Goal: Task Accomplishment & Management: Complete application form

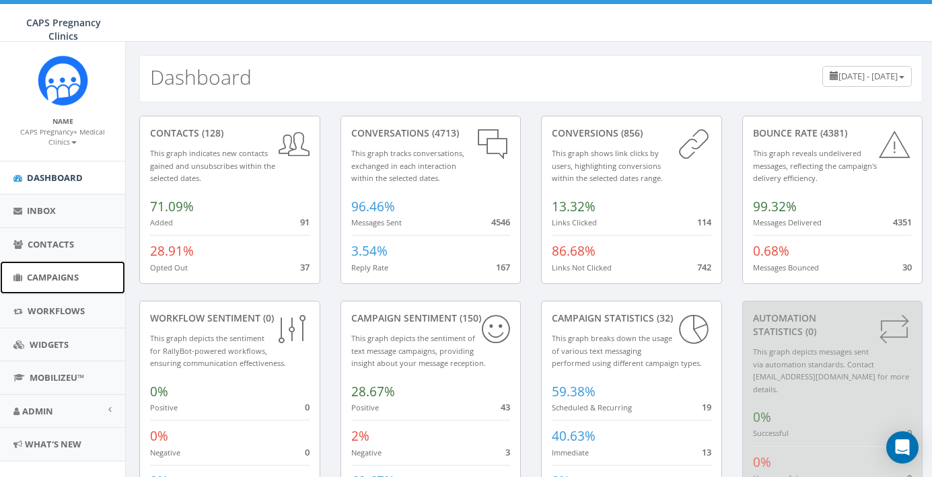
click at [22, 277] on link "Campaigns" at bounding box center [62, 277] width 125 height 33
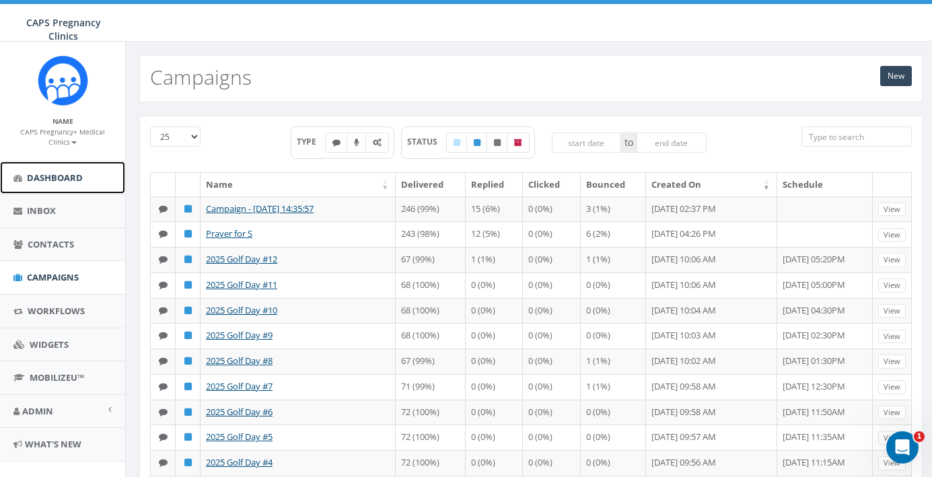
click at [59, 184] on link "Dashboard" at bounding box center [62, 177] width 125 height 33
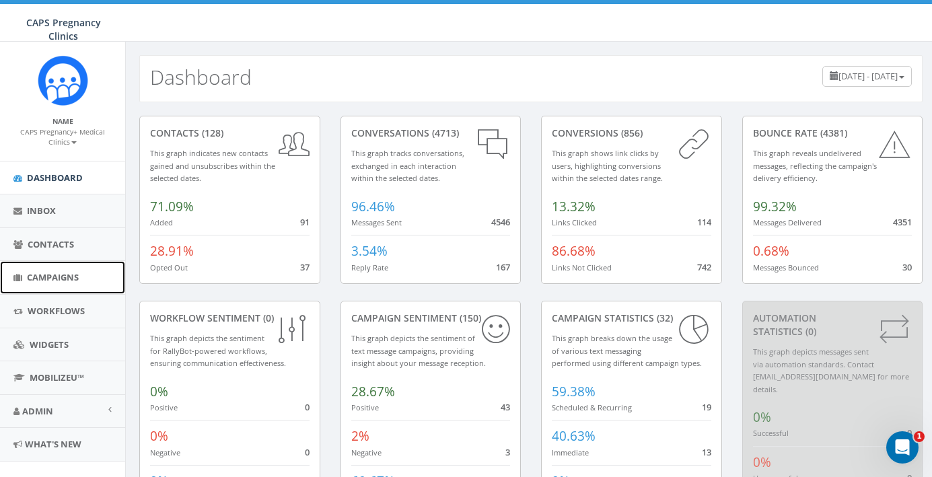
click at [53, 279] on span "Campaigns" at bounding box center [53, 277] width 52 height 12
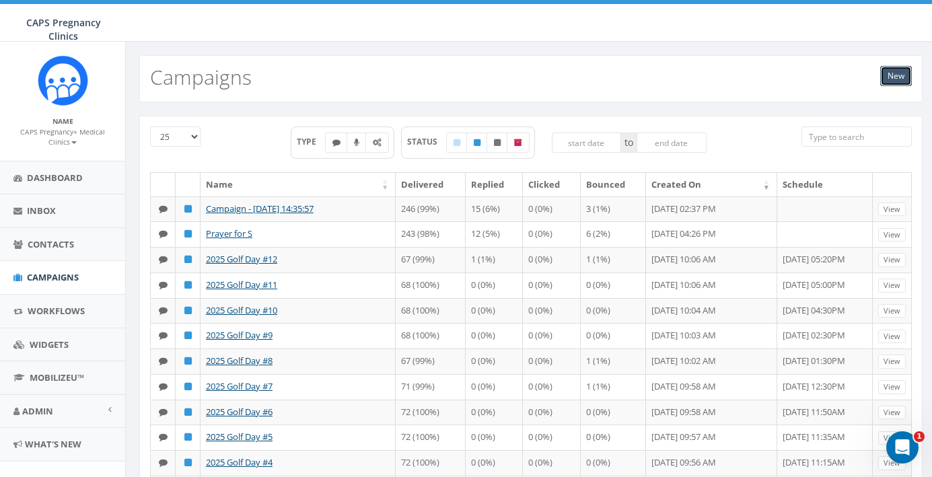
click at [899, 78] on link "New" at bounding box center [896, 76] width 32 height 20
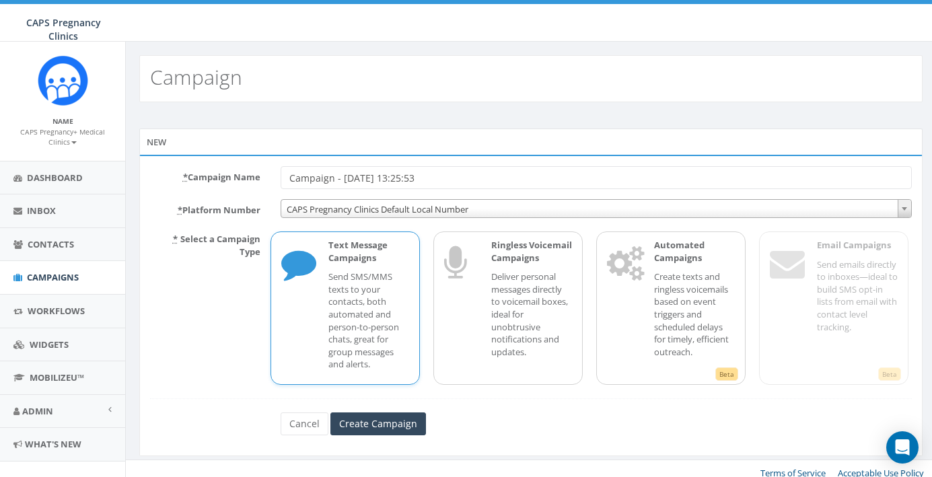
drag, startPoint x: 463, startPoint y: 182, endPoint x: 143, endPoint y: 142, distance: 322.1
click at [143, 141] on div "New * Campaign Name Campaign - 10/04/2025, 13:25:53 * Platform Number CAPS Preg…" at bounding box center [530, 292] width 783 height 328
click at [330, 412] on input "Create Campaign" at bounding box center [378, 423] width 96 height 23
type input "pr"
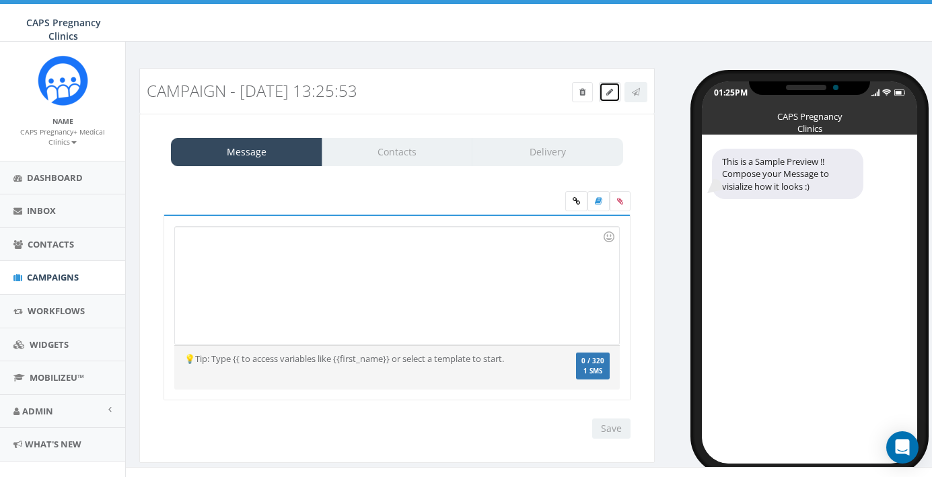
click at [606, 91] on icon at bounding box center [609, 92] width 7 height 8
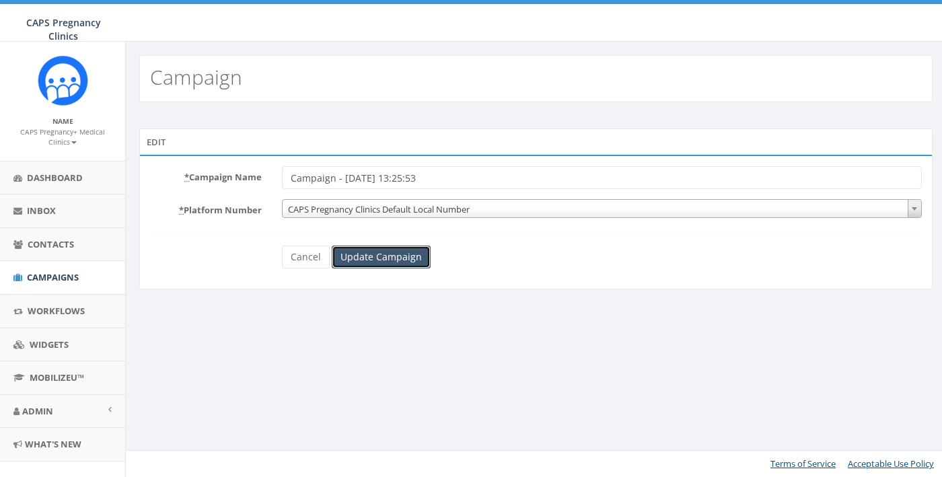
click at [378, 259] on input "Update Campaign" at bounding box center [381, 257] width 99 height 23
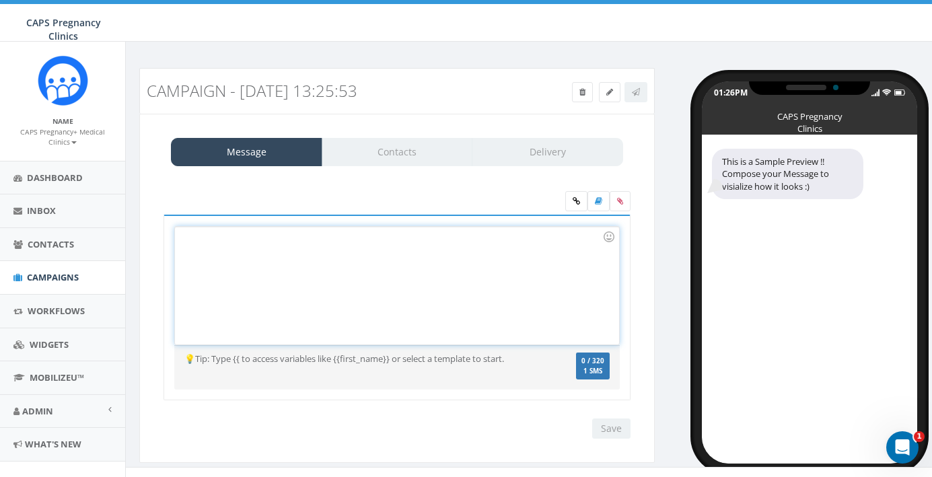
click at [461, 270] on div at bounding box center [396, 286] width 443 height 118
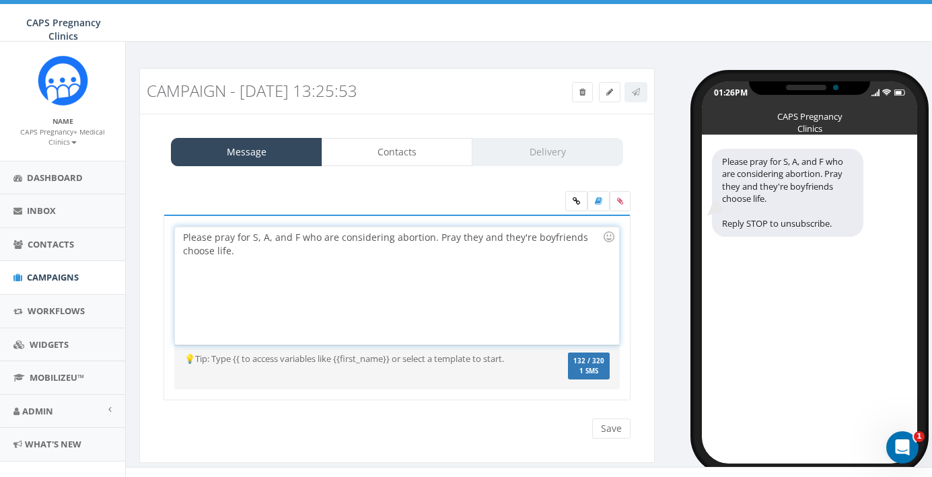
click at [452, 238] on div "Please pray for S, A, and F who are considering abortion. Pray they and they're…" at bounding box center [396, 286] width 443 height 118
click at [480, 238] on div "Please pray for S, A, and F who are considering abortion. Pray they and they're…" at bounding box center [396, 286] width 443 height 118
drag, startPoint x: 313, startPoint y: 254, endPoint x: 507, endPoint y: 240, distance: 194.9
click at [507, 240] on div "Please pray for S, A, and F who are considering abortion. Pray they decide with…" at bounding box center [396, 286] width 443 height 118
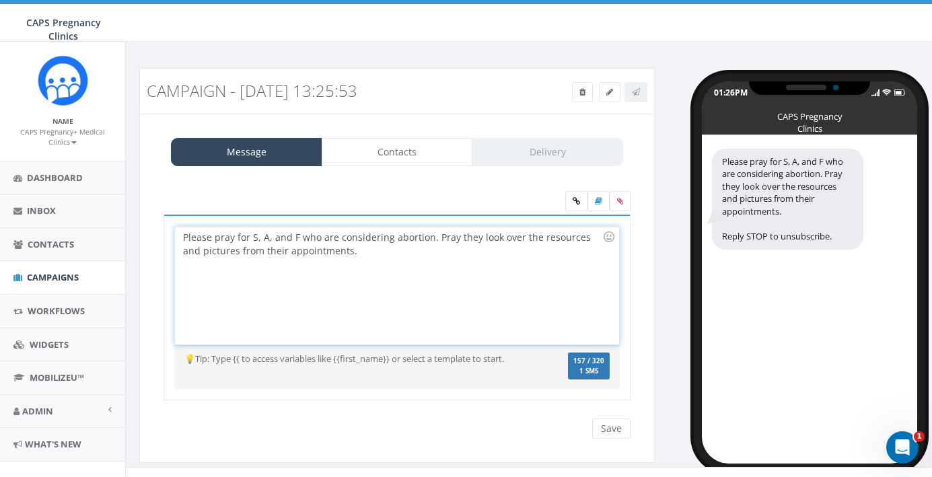
click at [535, 238] on div "Please pray for S, A, and F who are considering abortion. Pray they look over t…" at bounding box center [396, 286] width 443 height 118
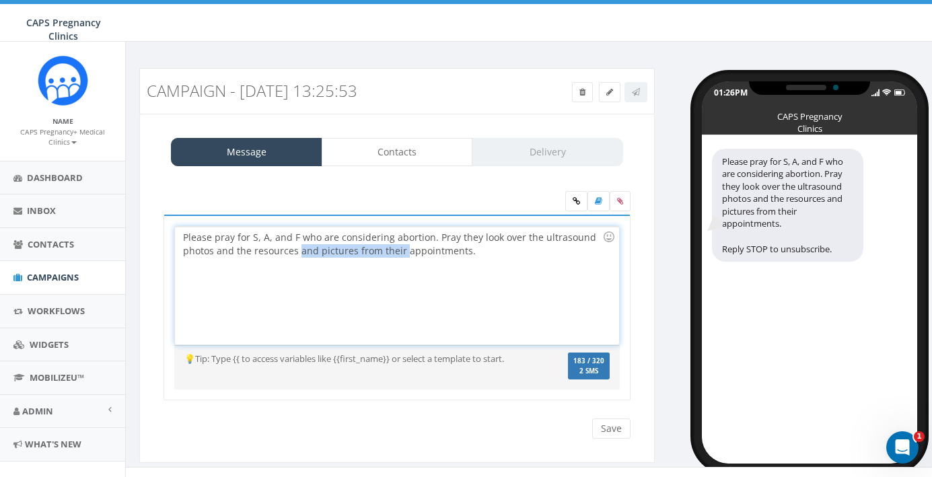
drag, startPoint x: 301, startPoint y: 250, endPoint x: 402, endPoint y: 251, distance: 100.9
click at [402, 251] on div "Please pray for S, A, and F who are considering abortion. Pray they look over t…" at bounding box center [396, 286] width 443 height 118
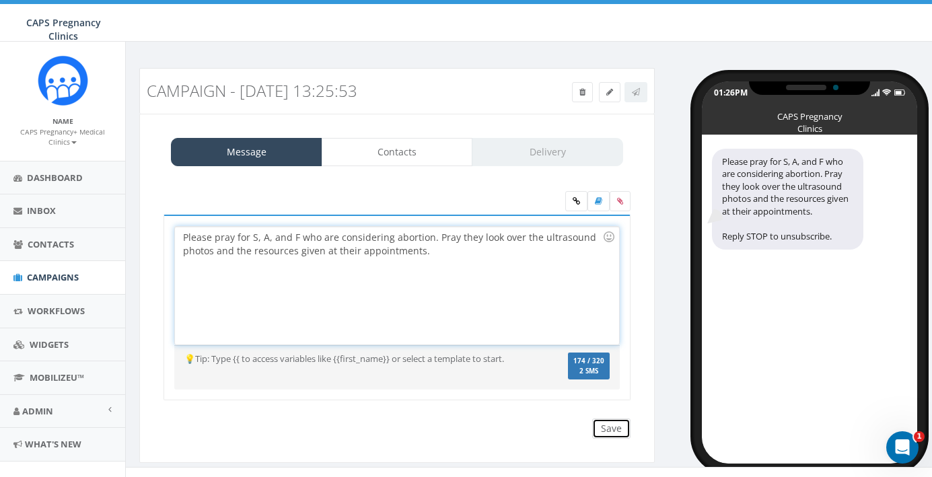
click at [622, 427] on input "Save" at bounding box center [611, 428] width 38 height 20
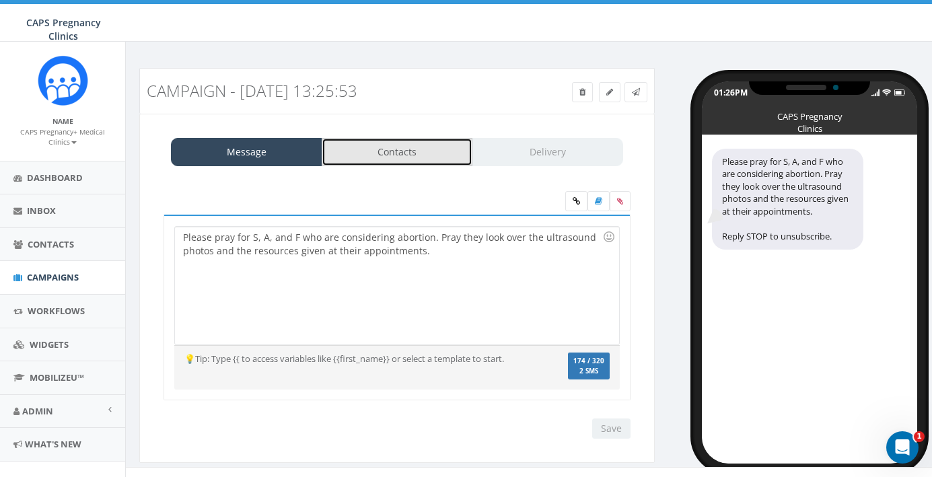
click at [377, 153] on link "Contacts" at bounding box center [397, 152] width 151 height 28
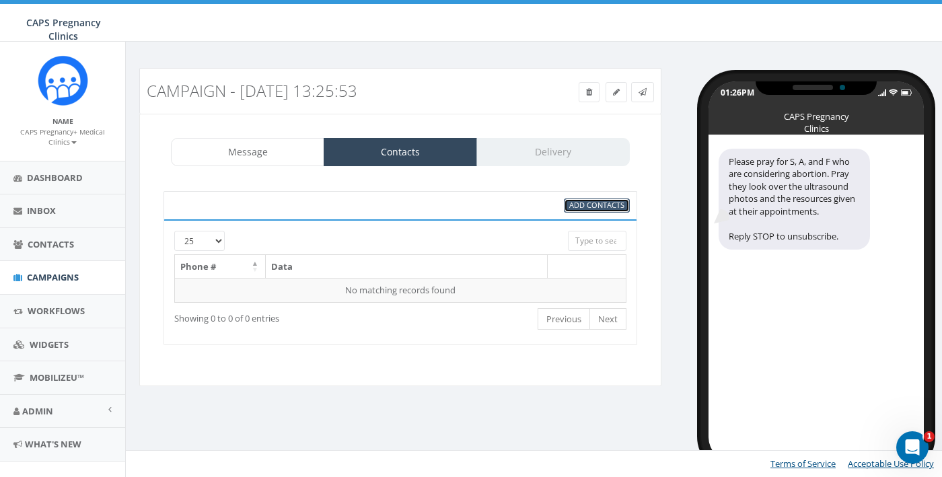
click at [597, 202] on span "Add Contacts" at bounding box center [596, 205] width 55 height 10
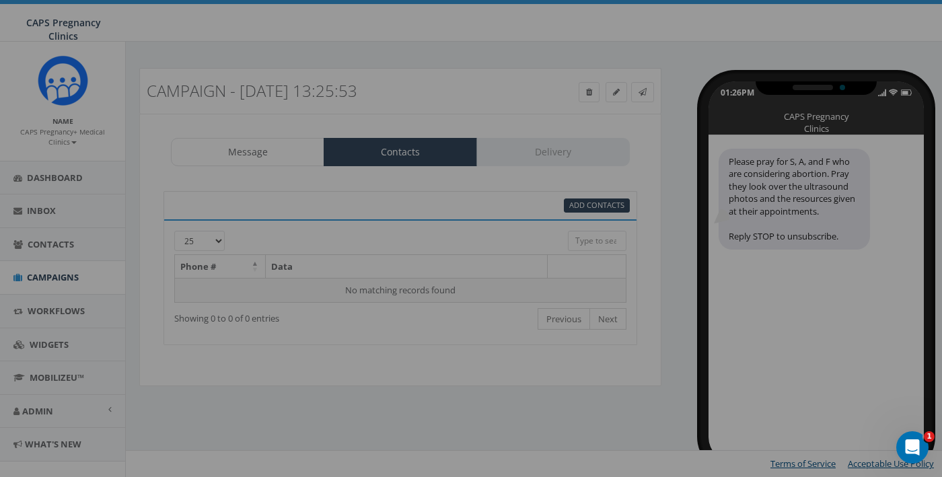
select select
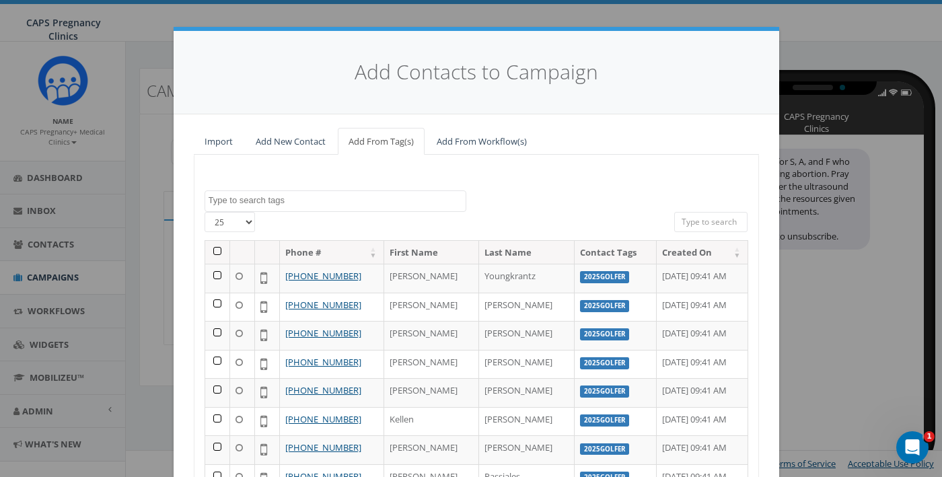
click at [260, 207] on span at bounding box center [336, 201] width 262 height 22
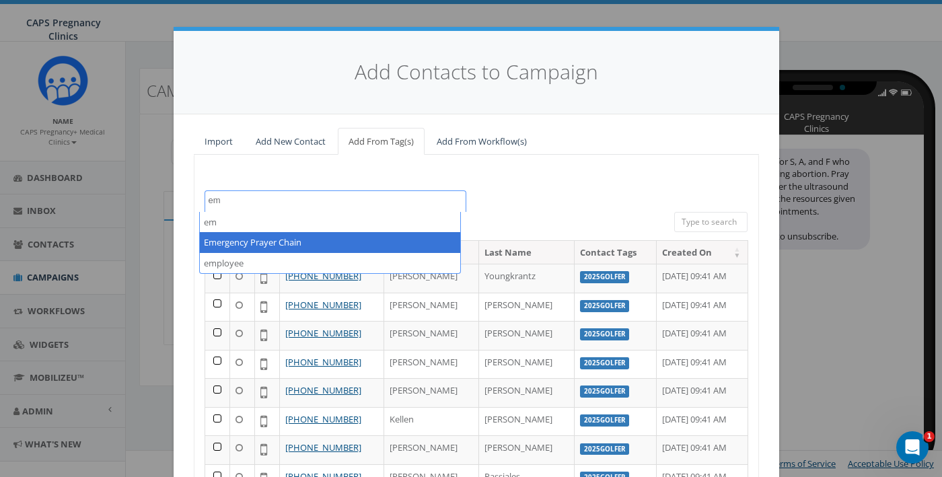
type textarea "em"
select select "Emergency Prayer Chain"
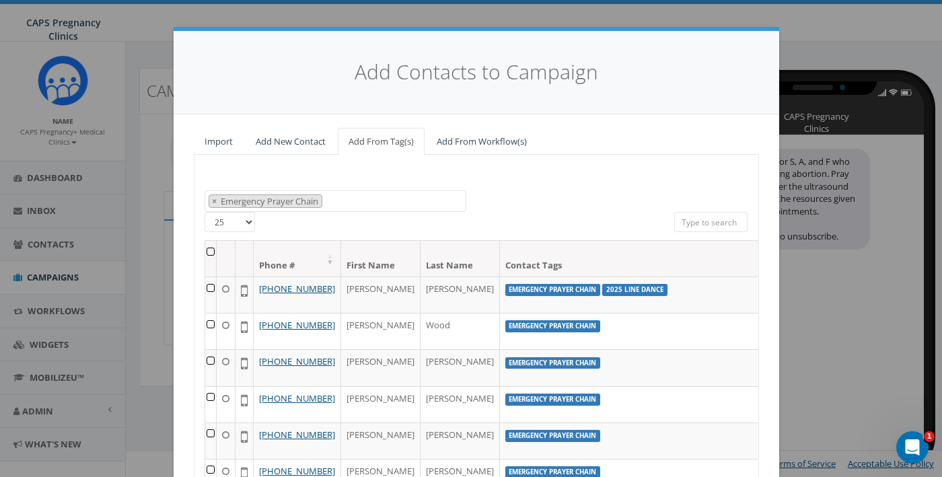
scroll to position [161, 0]
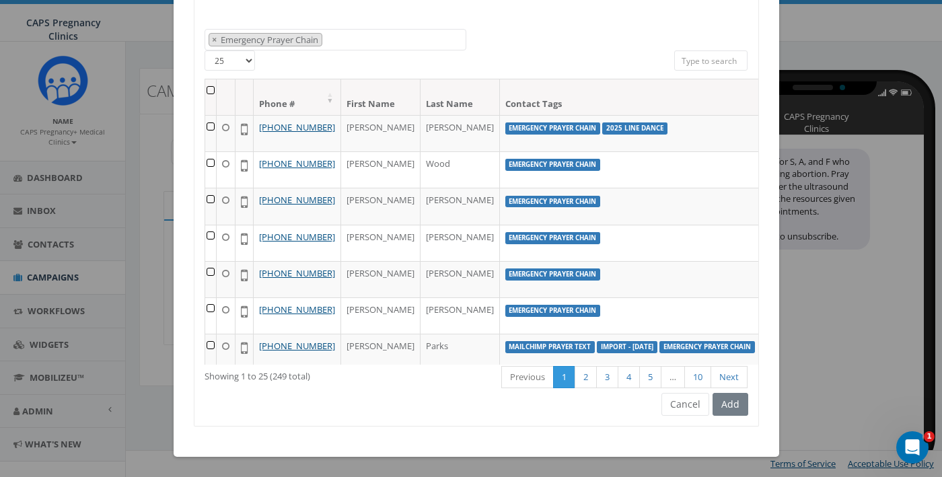
click at [207, 91] on th at bounding box center [210, 97] width 11 height 36
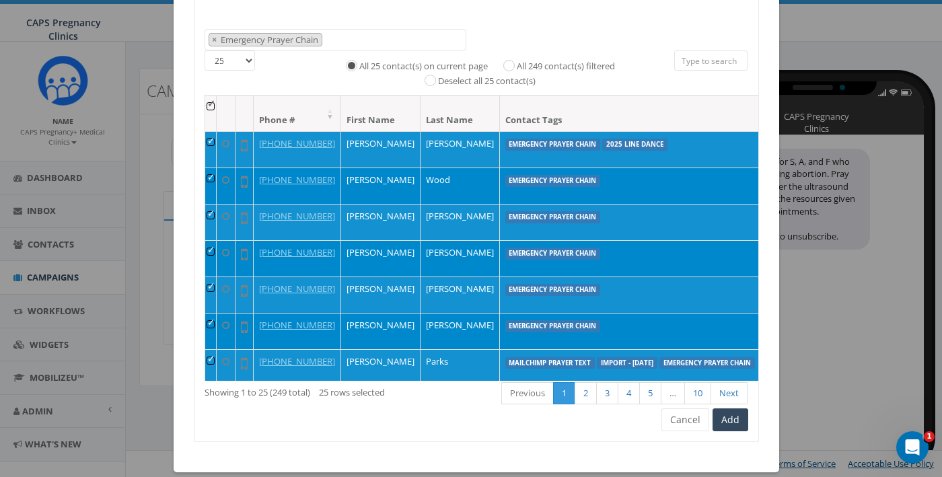
click at [525, 68] on label "All 249 contact(s) filtered" at bounding box center [566, 66] width 98 height 13
click at [517, 68] on input "All 249 contact(s) filtered" at bounding box center [512, 64] width 9 height 9
radio input "true"
click at [726, 422] on button "Add" at bounding box center [730, 419] width 36 height 23
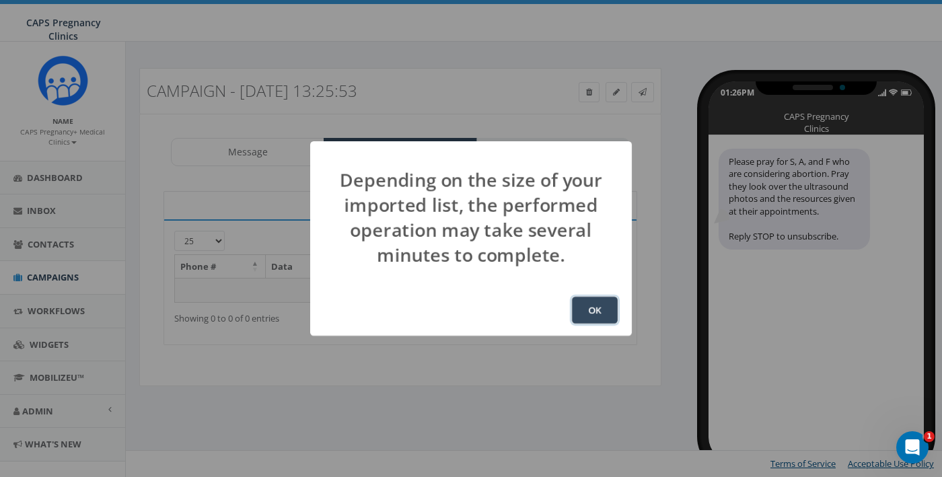
click at [586, 311] on button "OK" at bounding box center [595, 310] width 46 height 27
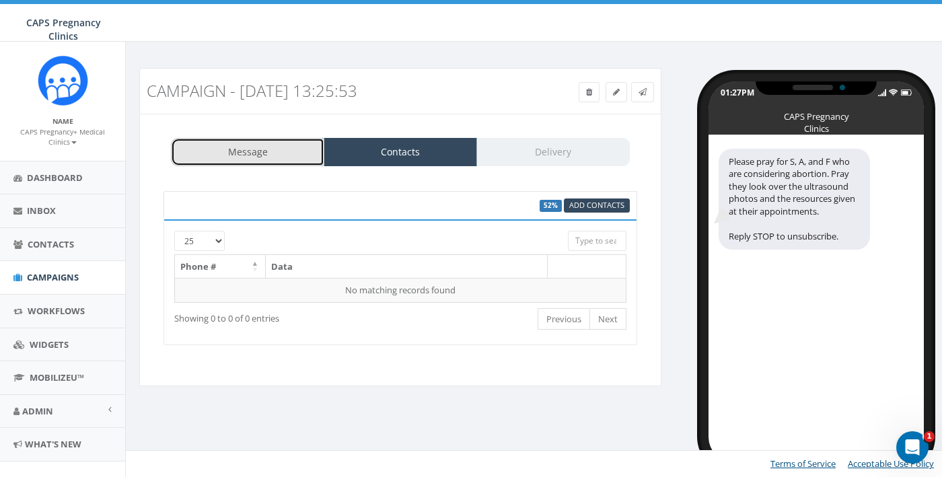
click at [242, 149] on link "Message" at bounding box center [247, 152] width 153 height 28
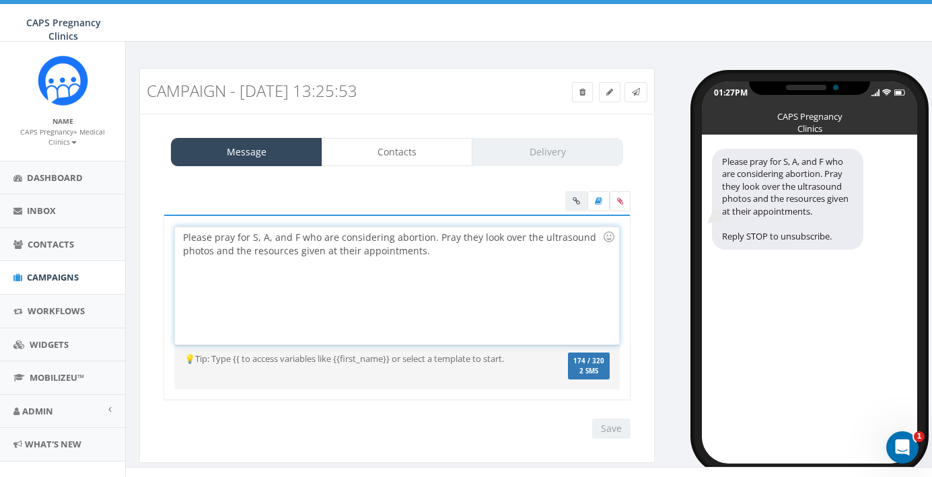
click at [440, 250] on div "Please pray for S, A, and F who are considering abortion. Pray they look over t…" at bounding box center [396, 286] width 443 height 118
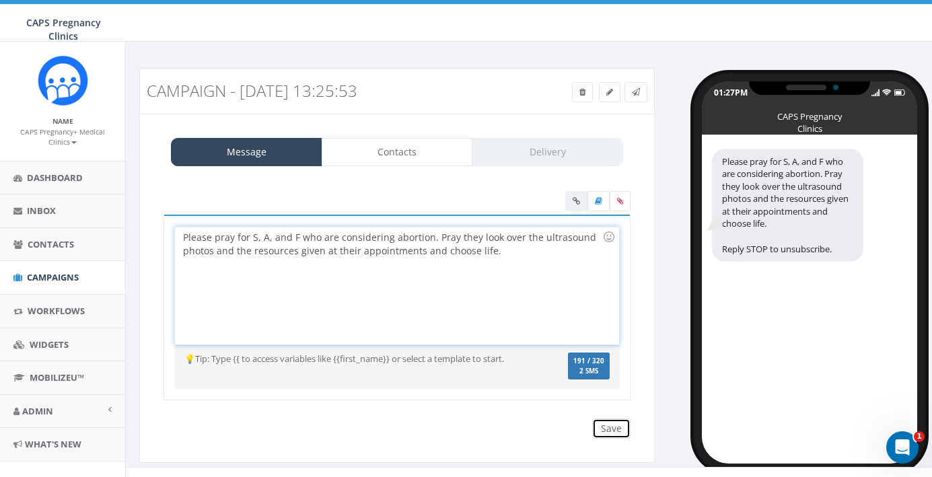
click at [613, 432] on input "Save" at bounding box center [611, 428] width 38 height 20
click at [532, 240] on div "Please pray for S, A, and F who are considering abortion. Pray they look over t…" at bounding box center [396, 286] width 443 height 118
click at [225, 252] on div "Please pray for S, A, and F who are considering abortion. Pray they look over t…" at bounding box center [396, 286] width 443 height 118
drag, startPoint x: 281, startPoint y: 252, endPoint x: 404, endPoint y: 253, distance: 123.8
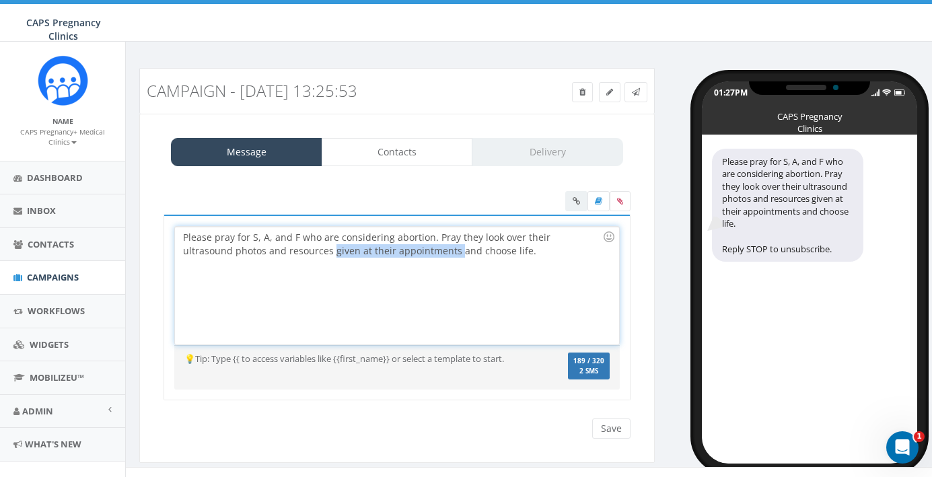
click at [404, 253] on div "Please pray for S, A, and F who are considering abortion. Pray they look over t…" at bounding box center [396, 286] width 443 height 118
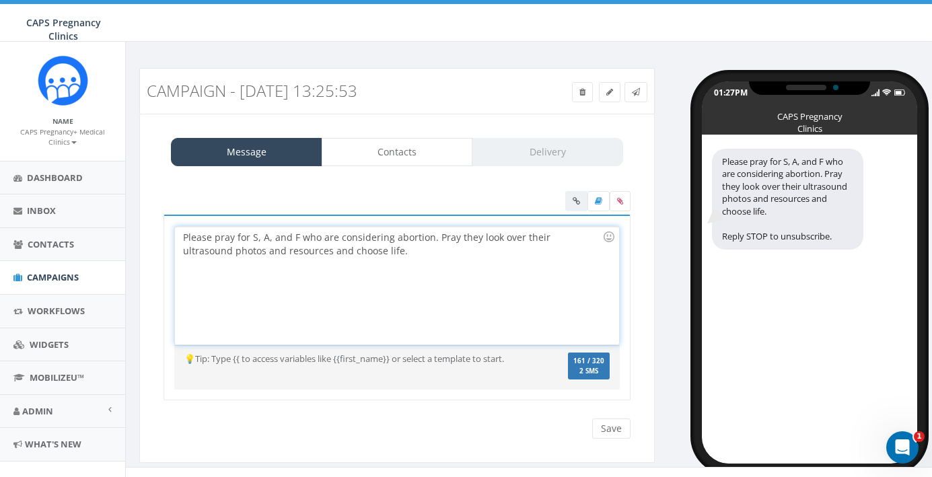
click at [302, 252] on div "Please pray for S, A, and F who are considering abortion. Pray they look over t…" at bounding box center [396, 286] width 443 height 118
click at [302, 253] on div "Please pray for S, A, and F who are considering abortion. Pray they look over t…" at bounding box center [396, 286] width 443 height 118
drag, startPoint x: 412, startPoint y: 251, endPoint x: 425, endPoint y: 260, distance: 15.5
click at [423, 258] on div "Please pray for S, A, and F who are considering abortion. Pray they look over t…" at bounding box center [396, 286] width 443 height 118
click at [613, 435] on input "Save" at bounding box center [611, 428] width 38 height 20
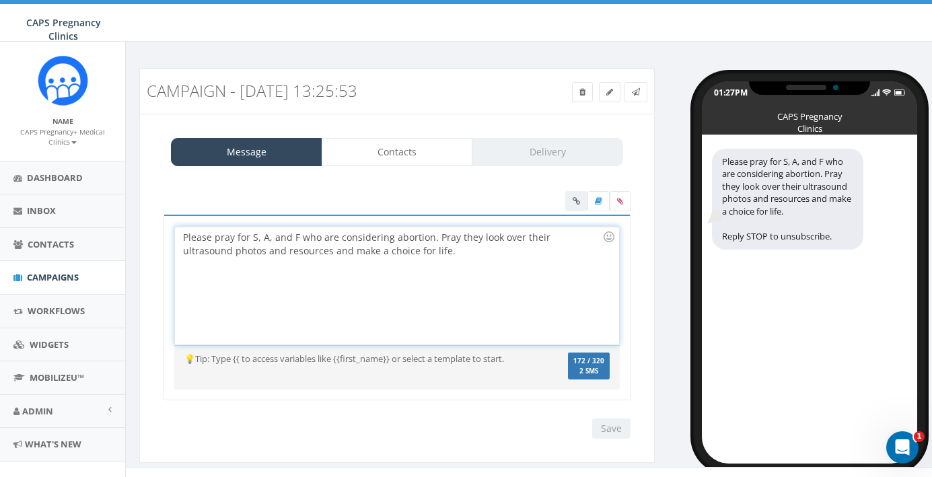
drag, startPoint x: 301, startPoint y: 254, endPoint x: 420, endPoint y: 256, distance: 118.4
click at [420, 256] on div "Please pray for S, A, and F who are considering abortion. Pray they look over t…" at bounding box center [396, 286] width 443 height 118
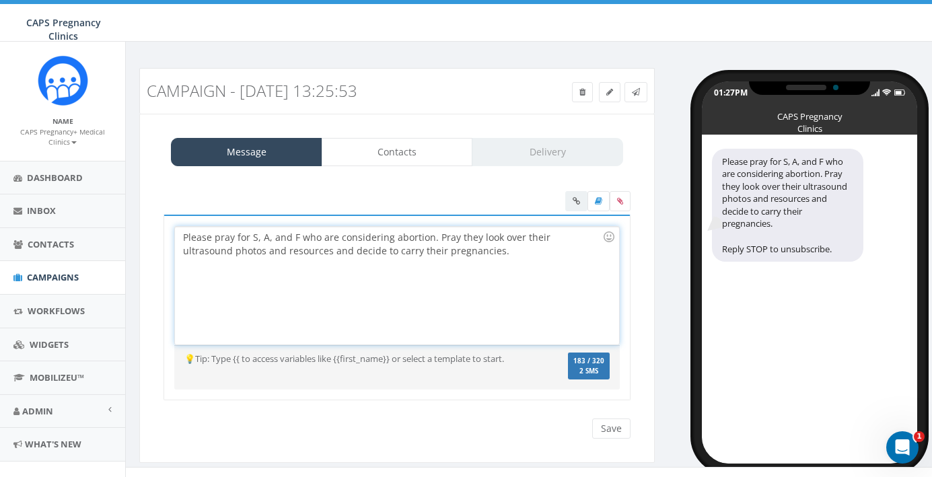
drag, startPoint x: 304, startPoint y: 235, endPoint x: 466, endPoint y: 247, distance: 161.9
click at [466, 247] on div "Please pray for S, A, and F who are considering abortion. Pray they look over t…" at bounding box center [396, 286] width 443 height 118
click at [466, 248] on div "Please pray for S, A, and F who are considering abortion. Pray they look over t…" at bounding box center [396, 286] width 443 height 118
drag, startPoint x: 213, startPoint y: 252, endPoint x: 556, endPoint y: 268, distance: 343.5
click at [556, 268] on div "Please pray for S, A, and F who are considering abortion. Pray they look over t…" at bounding box center [396, 286] width 443 height 118
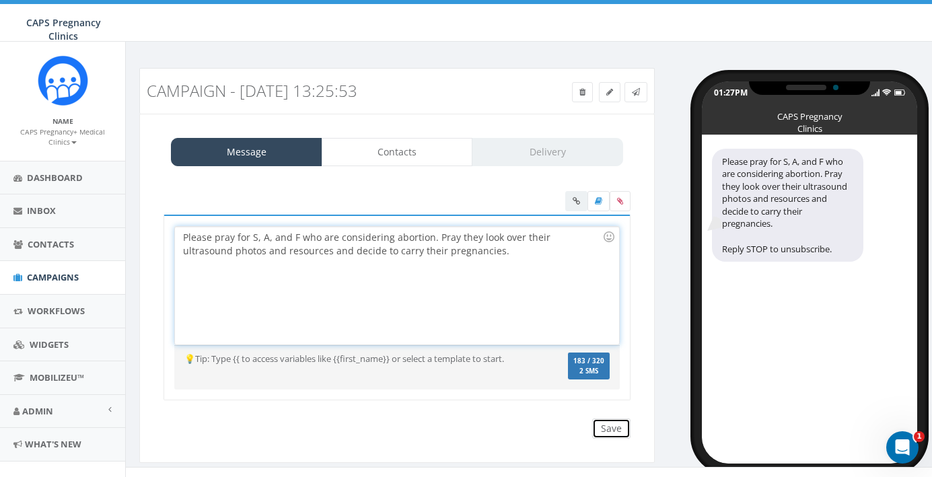
click at [609, 433] on input "Save" at bounding box center [611, 428] width 38 height 20
click at [443, 253] on div "Please pray for S, A, and F who are considering abortion. Pray they look over t…" at bounding box center [396, 286] width 443 height 118
click at [330, 251] on div "Please pray for S, A, and F who are considering abortion. Pray they look over t…" at bounding box center [396, 286] width 443 height 118
click at [601, 434] on input "Save" at bounding box center [611, 428] width 38 height 20
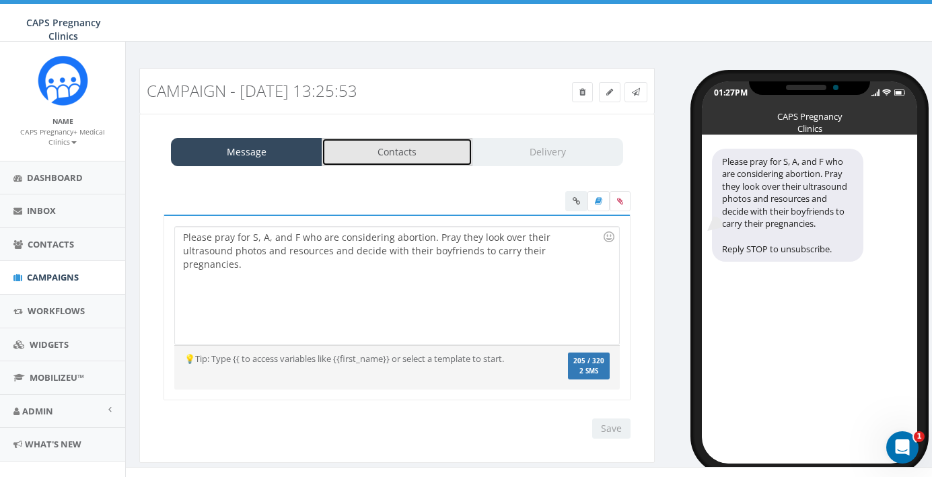
click at [398, 151] on link "Contacts" at bounding box center [397, 152] width 151 height 28
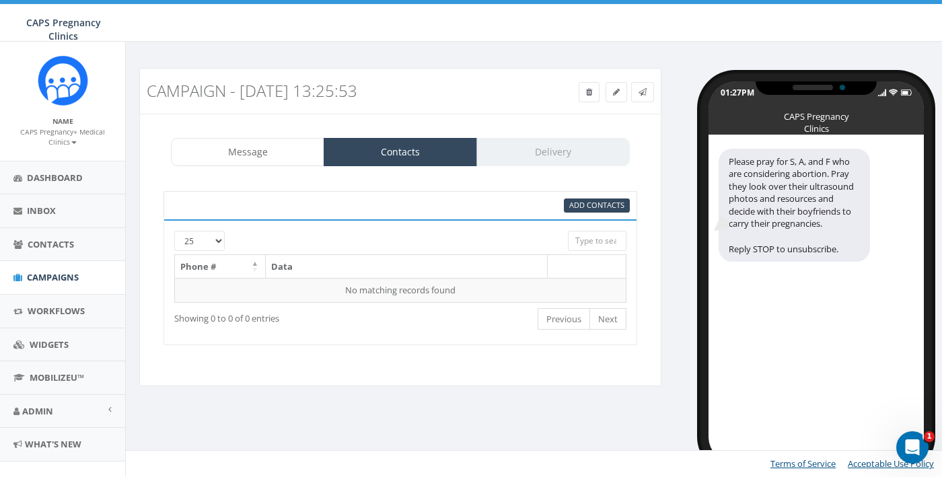
click at [562, 151] on div "Message Contacts Delivery" at bounding box center [400, 152] width 459 height 28
click at [400, 148] on link "Contacts" at bounding box center [400, 152] width 153 height 28
click at [603, 202] on span "Add Contacts" at bounding box center [596, 205] width 55 height 10
click at [523, 163] on div "Message Contacts Delivery" at bounding box center [400, 152] width 459 height 28
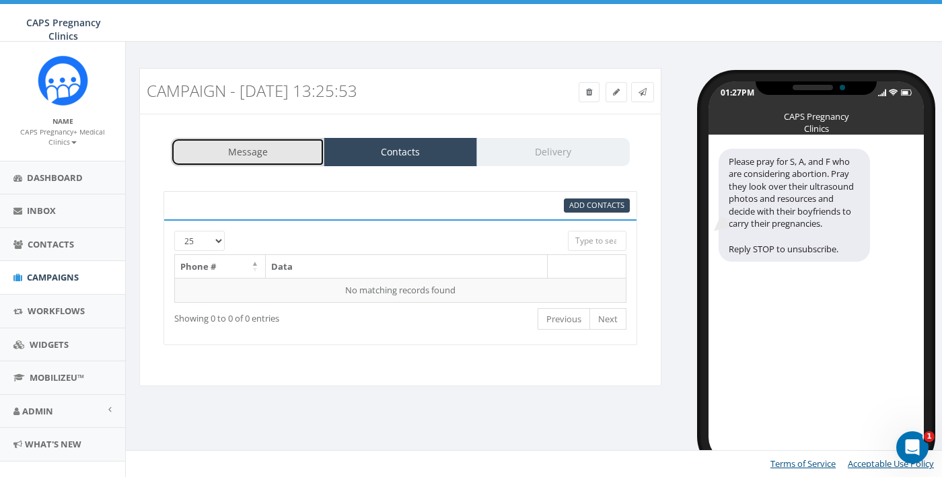
click at [228, 159] on link "Message" at bounding box center [247, 152] width 153 height 28
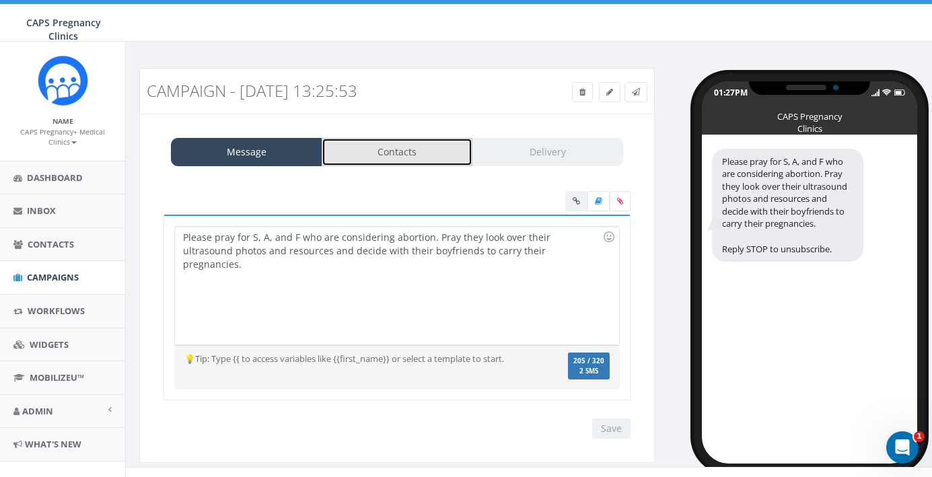
click at [432, 153] on link "Contacts" at bounding box center [397, 152] width 151 height 28
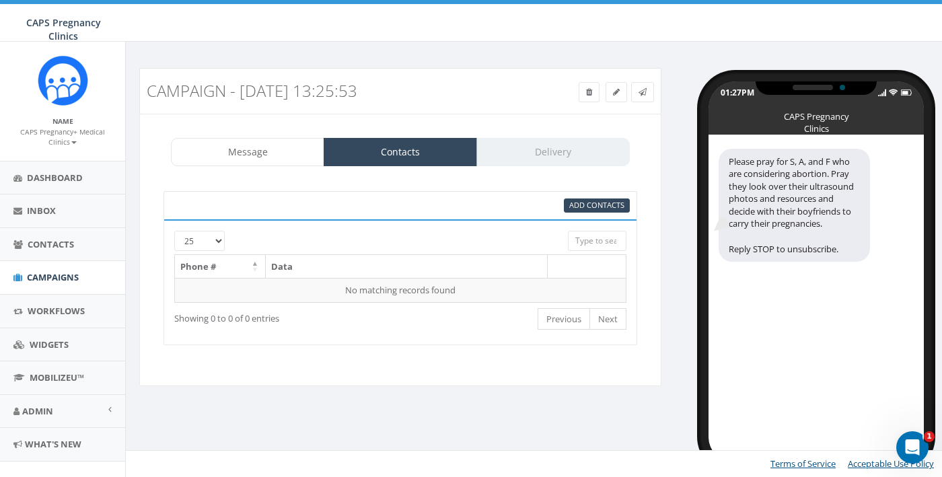
click at [550, 151] on div "Message Contacts Delivery" at bounding box center [400, 152] width 459 height 28
drag, startPoint x: 550, startPoint y: 151, endPoint x: 614, endPoint y: 94, distance: 85.8
click at [614, 94] on icon at bounding box center [616, 92] width 7 height 8
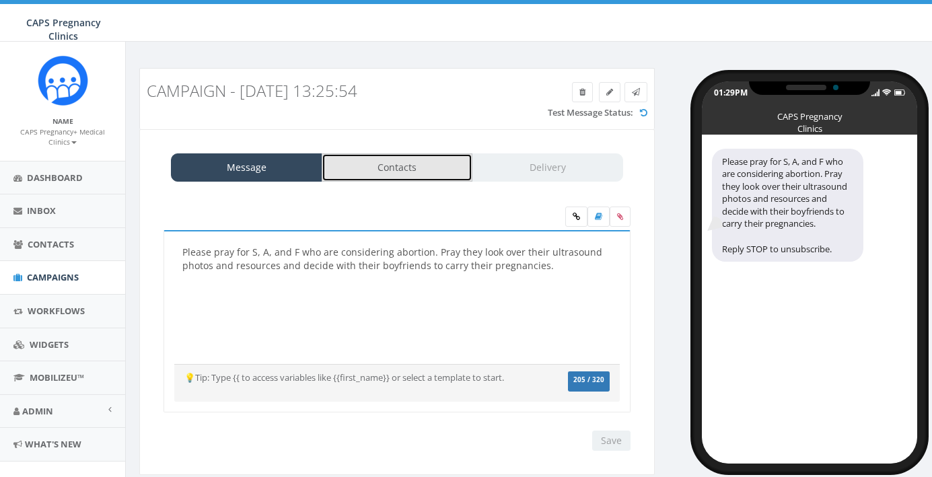
click at [379, 164] on link "Contacts" at bounding box center [397, 167] width 151 height 28
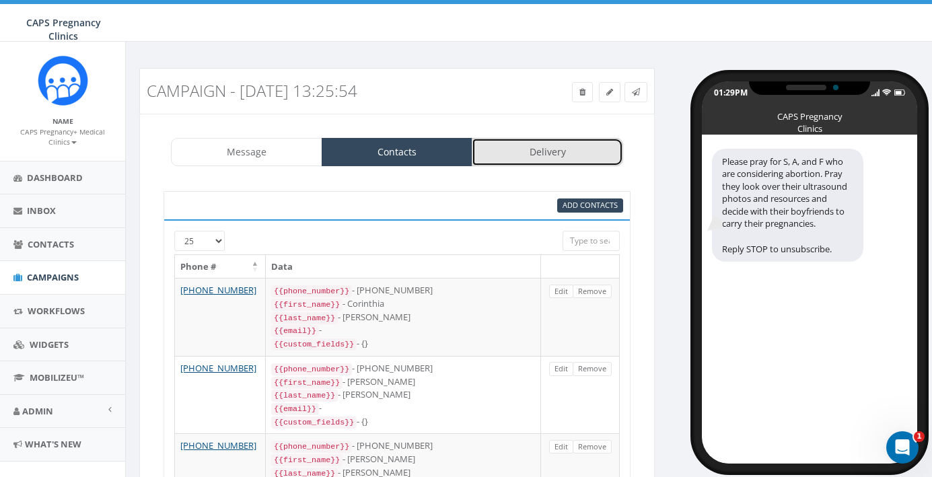
click at [538, 145] on link "Delivery" at bounding box center [547, 152] width 151 height 28
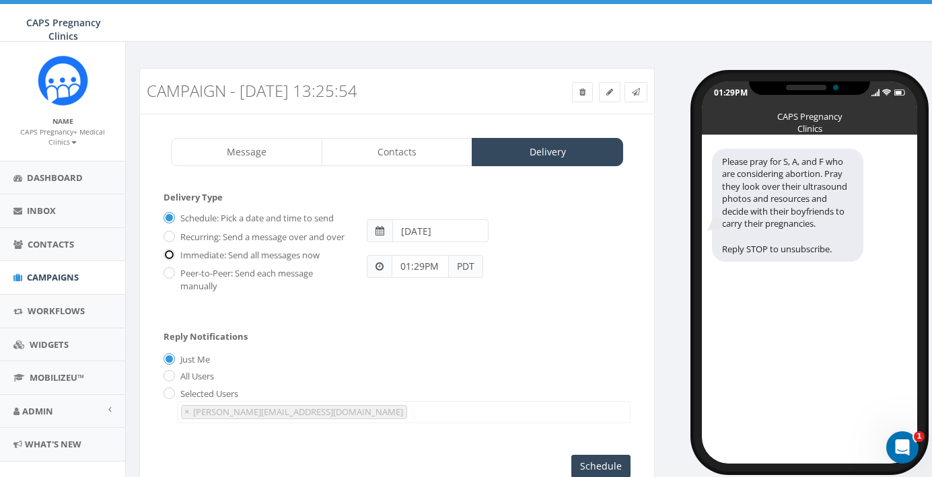
click at [169, 260] on input "Immediate: Send all messages now" at bounding box center [167, 256] width 9 height 9
radio input "true"
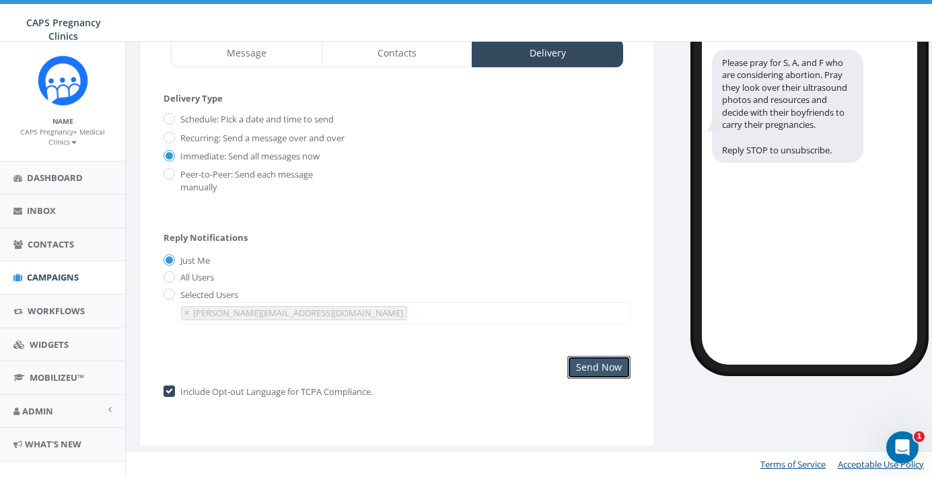
click at [587, 357] on input "Send Now" at bounding box center [598, 367] width 63 height 23
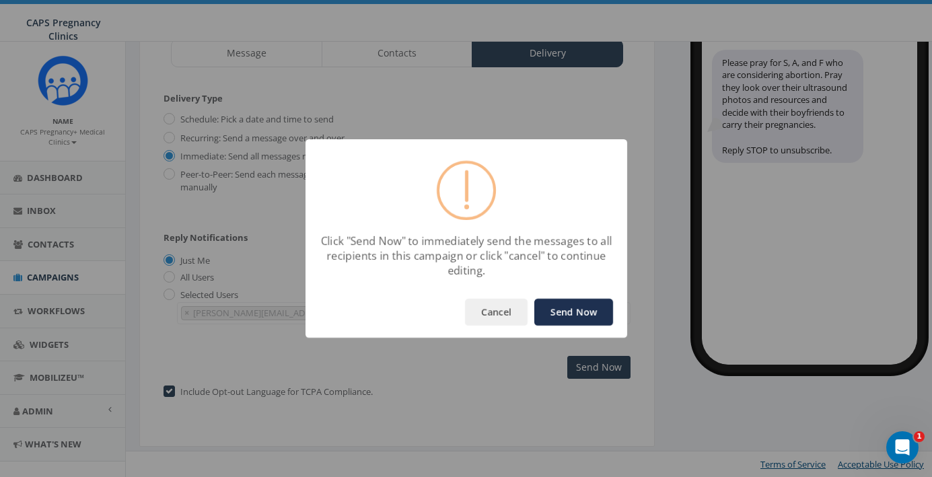
click at [568, 307] on button "Send Now" at bounding box center [573, 312] width 79 height 27
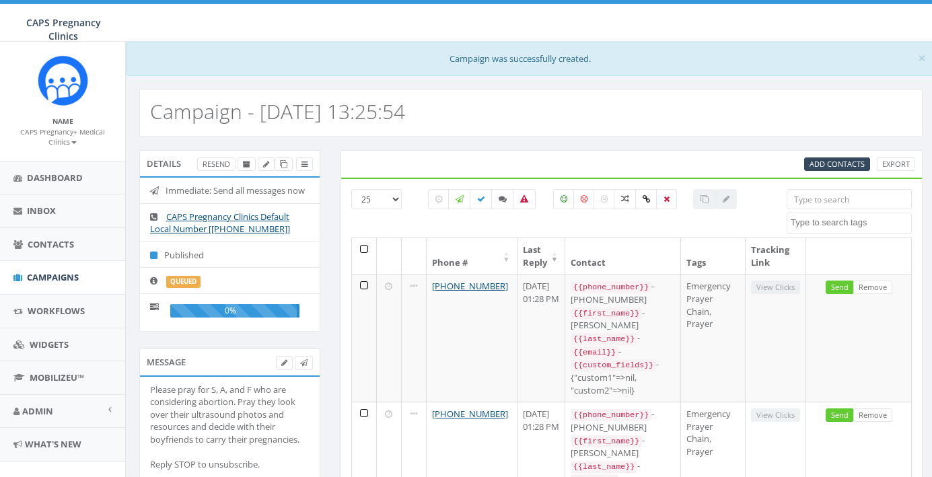
select select
